Goal: Task Accomplishment & Management: Manage account settings

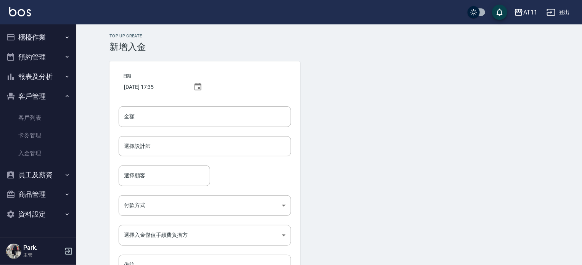
click at [34, 96] on button "客戶管理" at bounding box center [38, 97] width 70 height 20
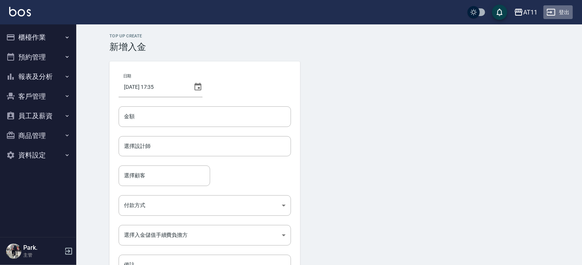
click at [561, 13] on button "登出" at bounding box center [557, 12] width 29 height 14
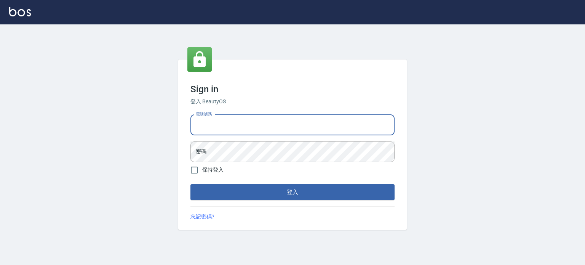
click at [317, 120] on input "電話號碼" at bounding box center [293, 125] width 204 height 21
type input "0987925494"
click at [191, 184] on button "登入" at bounding box center [293, 192] width 204 height 16
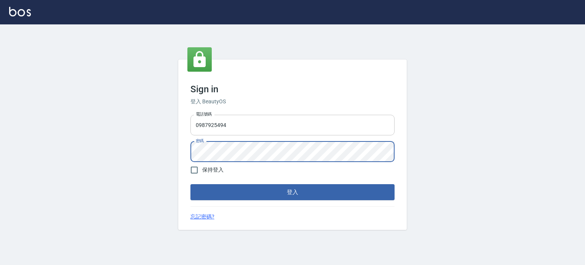
click at [191, 184] on button "登入" at bounding box center [293, 192] width 204 height 16
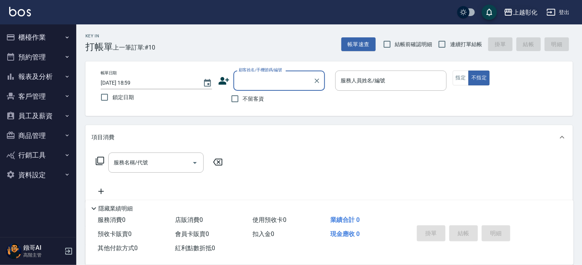
click at [516, 10] on div "上越彰化" at bounding box center [525, 13] width 24 height 10
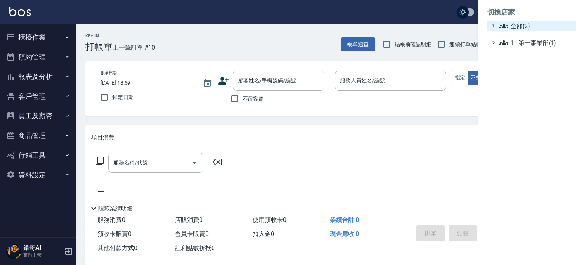
click at [519, 27] on span "全部(2)" at bounding box center [537, 25] width 74 height 9
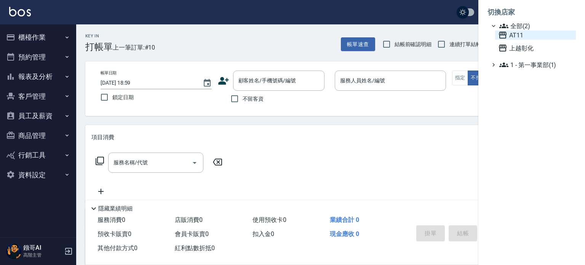
click at [518, 36] on span "AT11" at bounding box center [536, 34] width 75 height 9
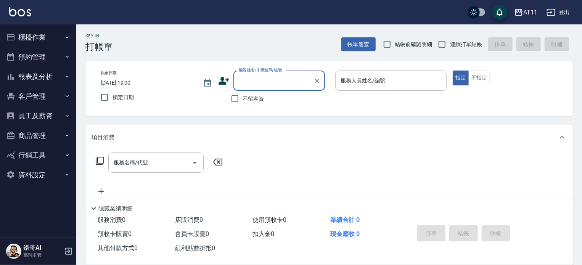
click at [41, 114] on button "員工及薪資" at bounding box center [38, 116] width 70 height 20
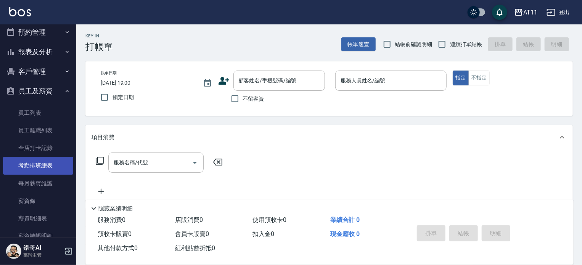
scroll to position [38, 0]
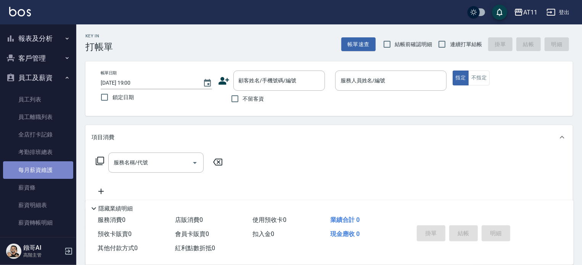
click at [45, 170] on link "每月薪資維護" at bounding box center [38, 170] width 70 height 18
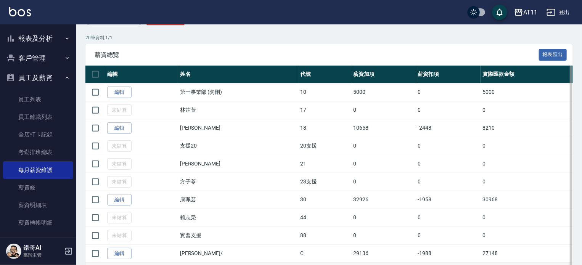
scroll to position [114, 0]
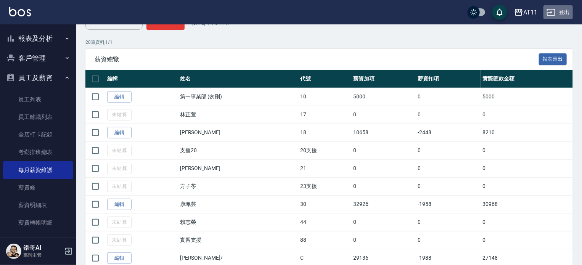
click at [561, 16] on button "登出" at bounding box center [557, 12] width 29 height 14
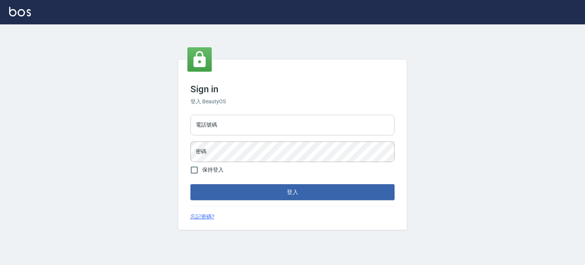
click at [360, 132] on input "電話號碼" at bounding box center [293, 125] width 204 height 21
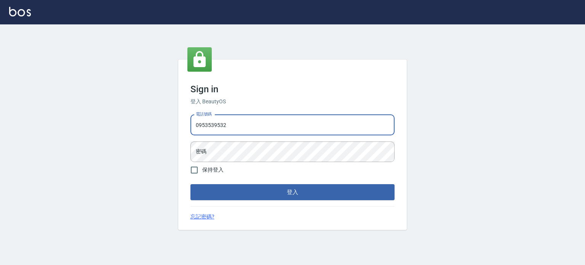
type input "0953539532"
click at [191, 184] on button "登入" at bounding box center [293, 192] width 204 height 16
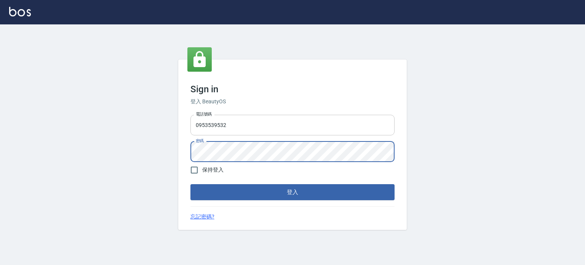
click at [191, 184] on button "登入" at bounding box center [293, 192] width 204 height 16
